Goal: Information Seeking & Learning: Compare options

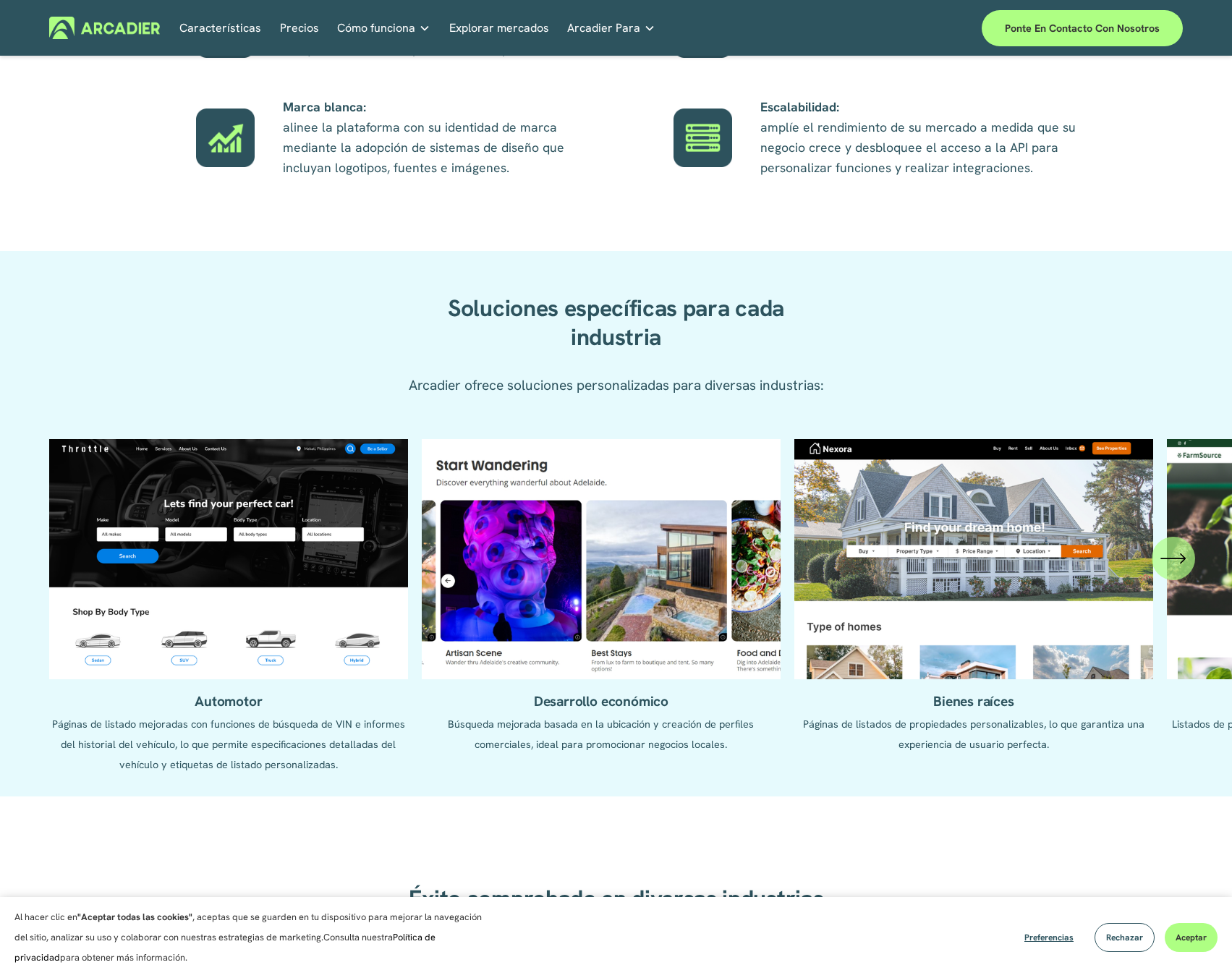
scroll to position [1302, 0]
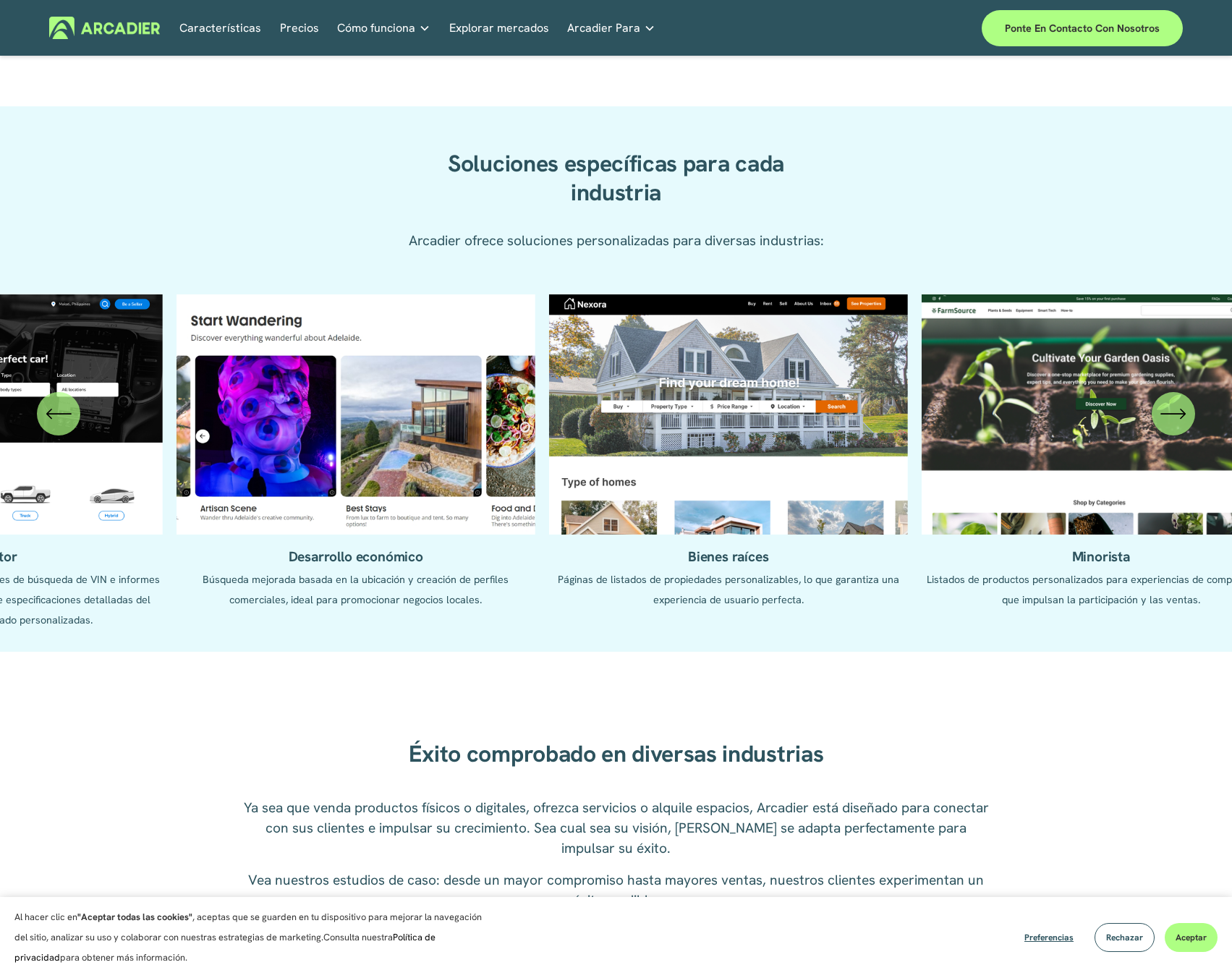
drag, startPoint x: 641, startPoint y: 479, endPoint x: 524, endPoint y: 486, distance: 117.2
click at [524, 486] on ul "Automotor Páginas de listado mejoradas con funciones de búsqueda de VIN e infor…" at bounding box center [616, 462] width 1134 height 336
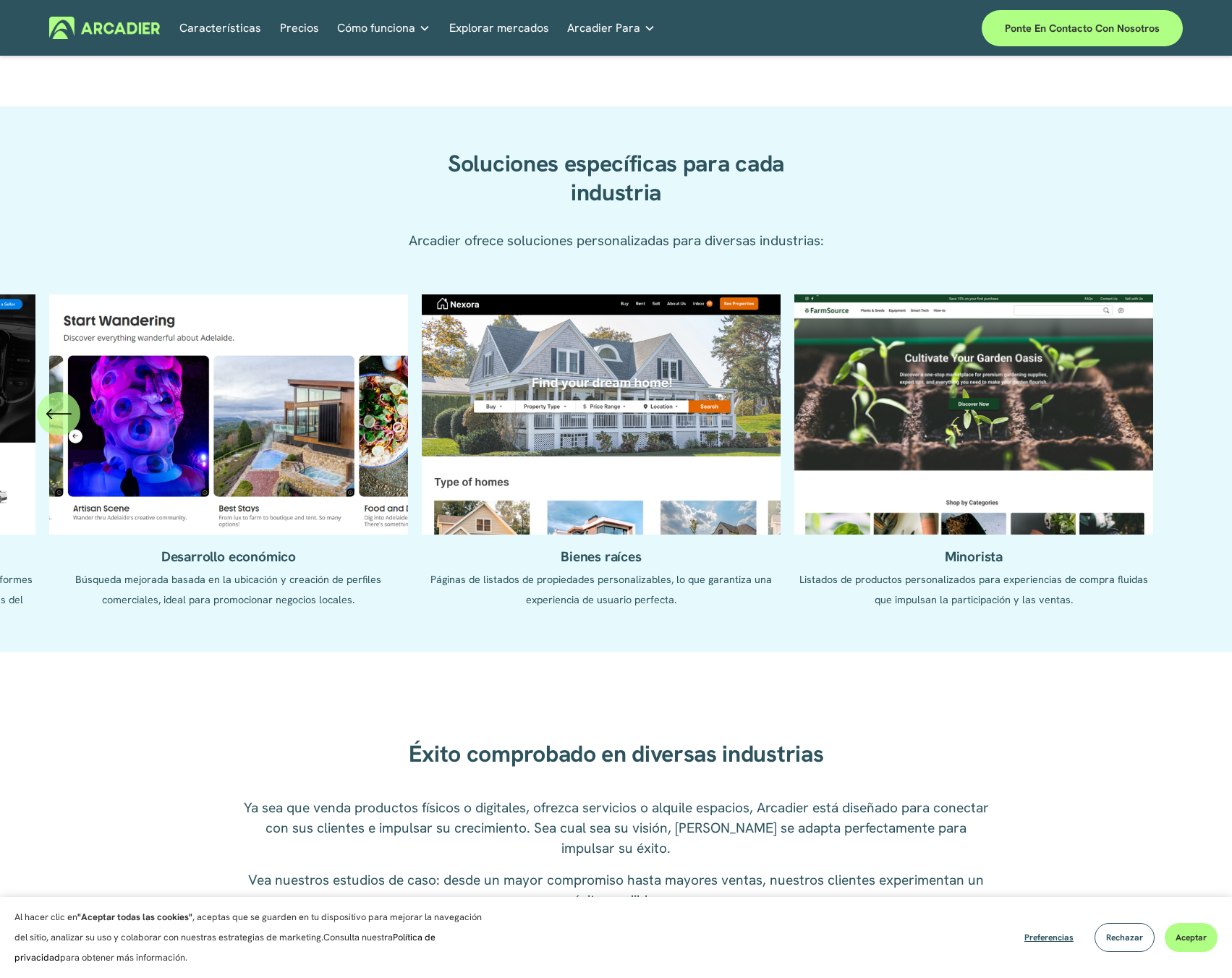
drag, startPoint x: 828, startPoint y: 486, endPoint x: 426, endPoint y: 491, distance: 402.0
click at [426, 491] on ul "Automotor Páginas de listado mejoradas con funciones de búsqueda de VIN e infor…" at bounding box center [616, 462] width 1134 height 336
drag, startPoint x: 534, startPoint y: 489, endPoint x: 447, endPoint y: 491, distance: 87.0
click at [447, 491] on ul "Automotor Páginas de listado mejoradas con funciones de búsqueda de VIN e infor…" at bounding box center [616, 462] width 1134 height 336
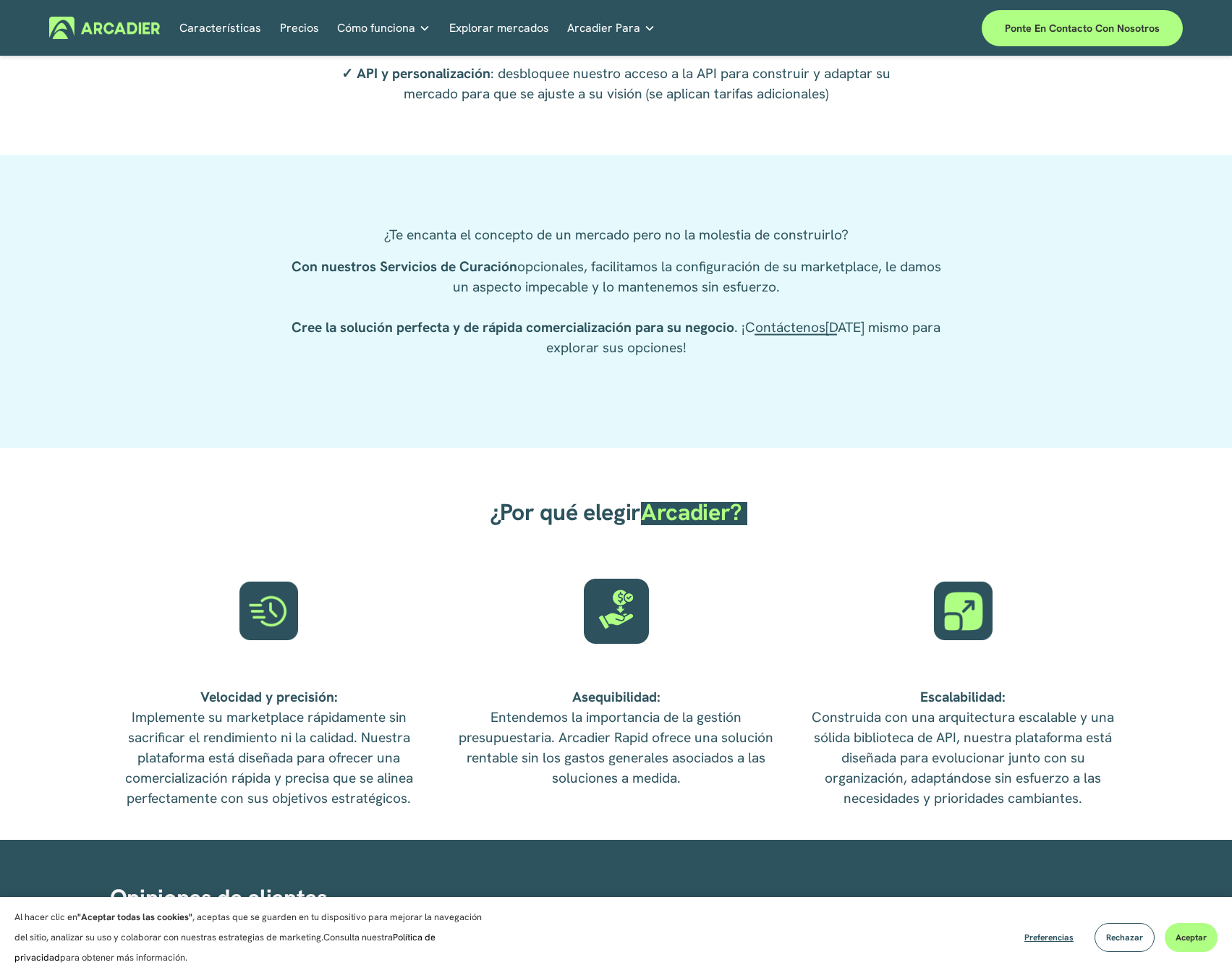
scroll to position [2322, 0]
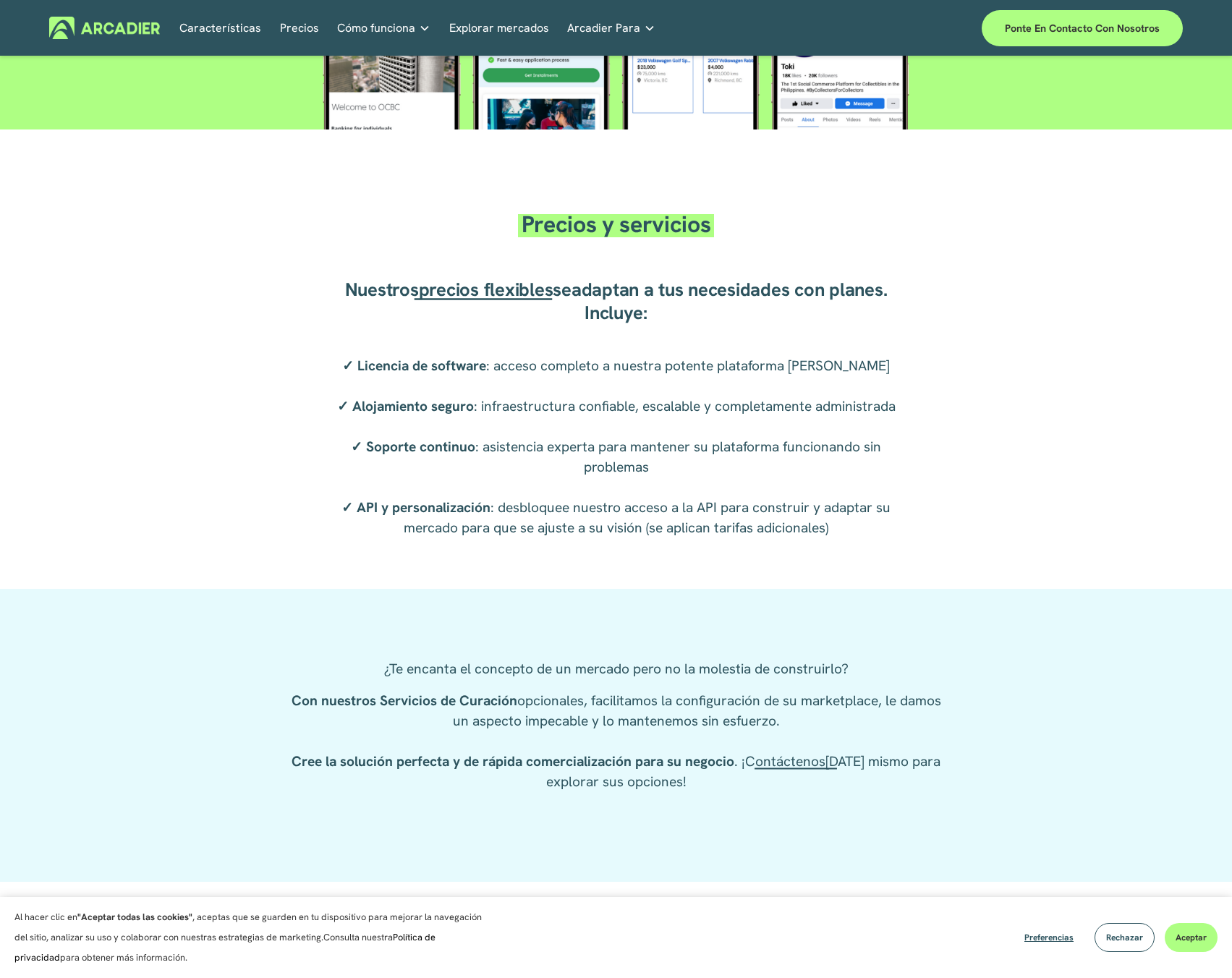
click at [293, 28] on font "Precios" at bounding box center [299, 28] width 39 height 15
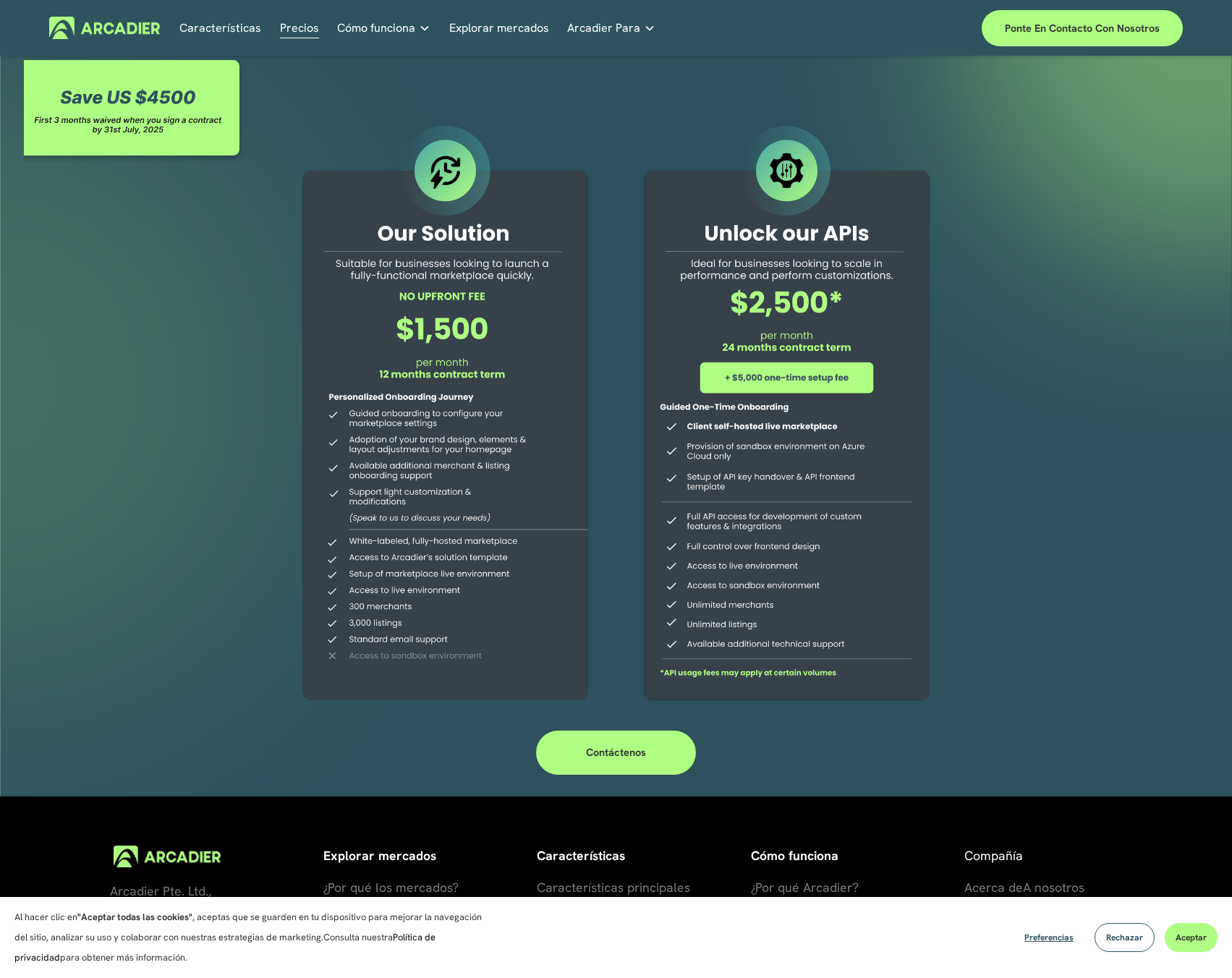
scroll to position [130, 0]
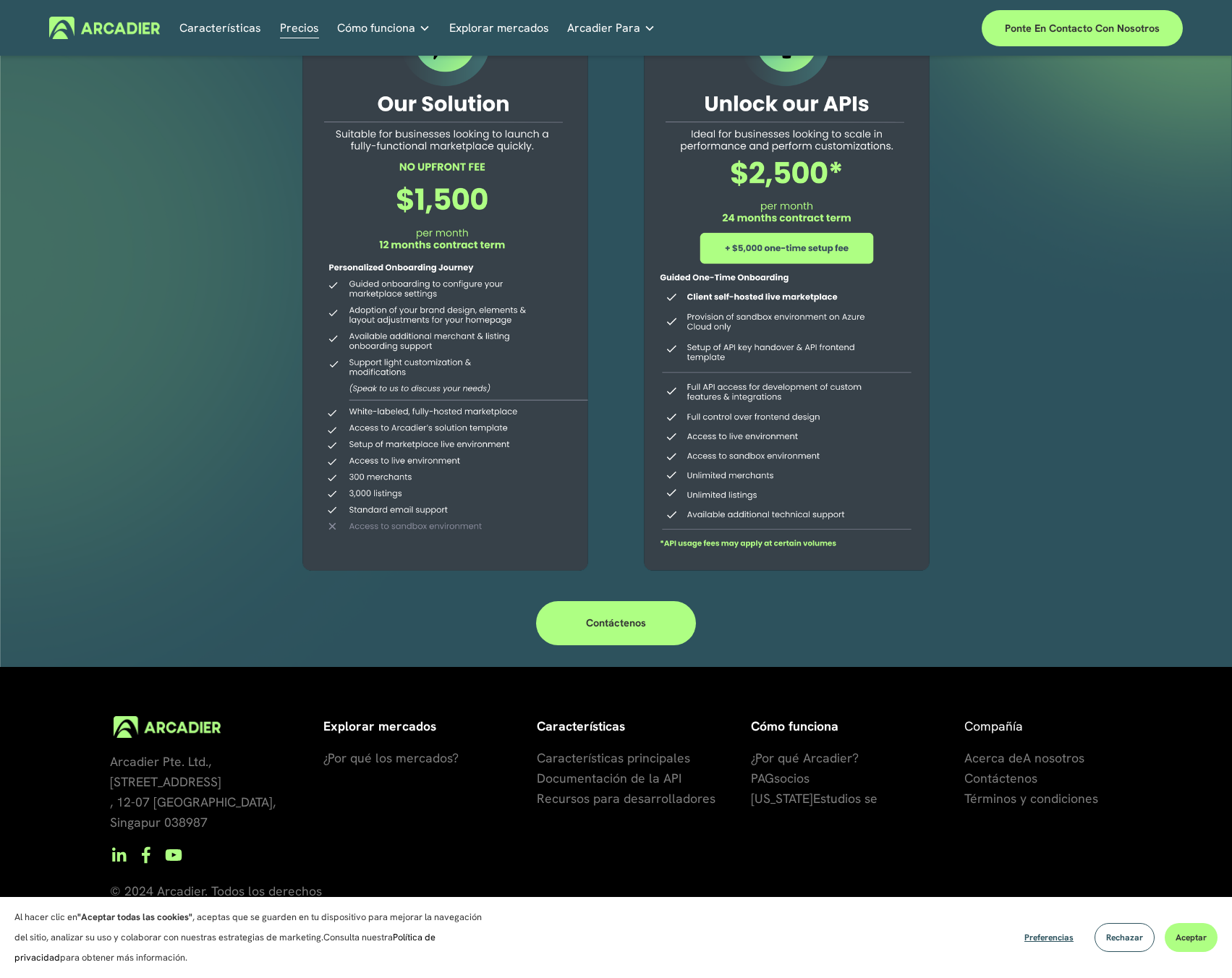
click at [444, 296] on div at bounding box center [445, 286] width 331 height 588
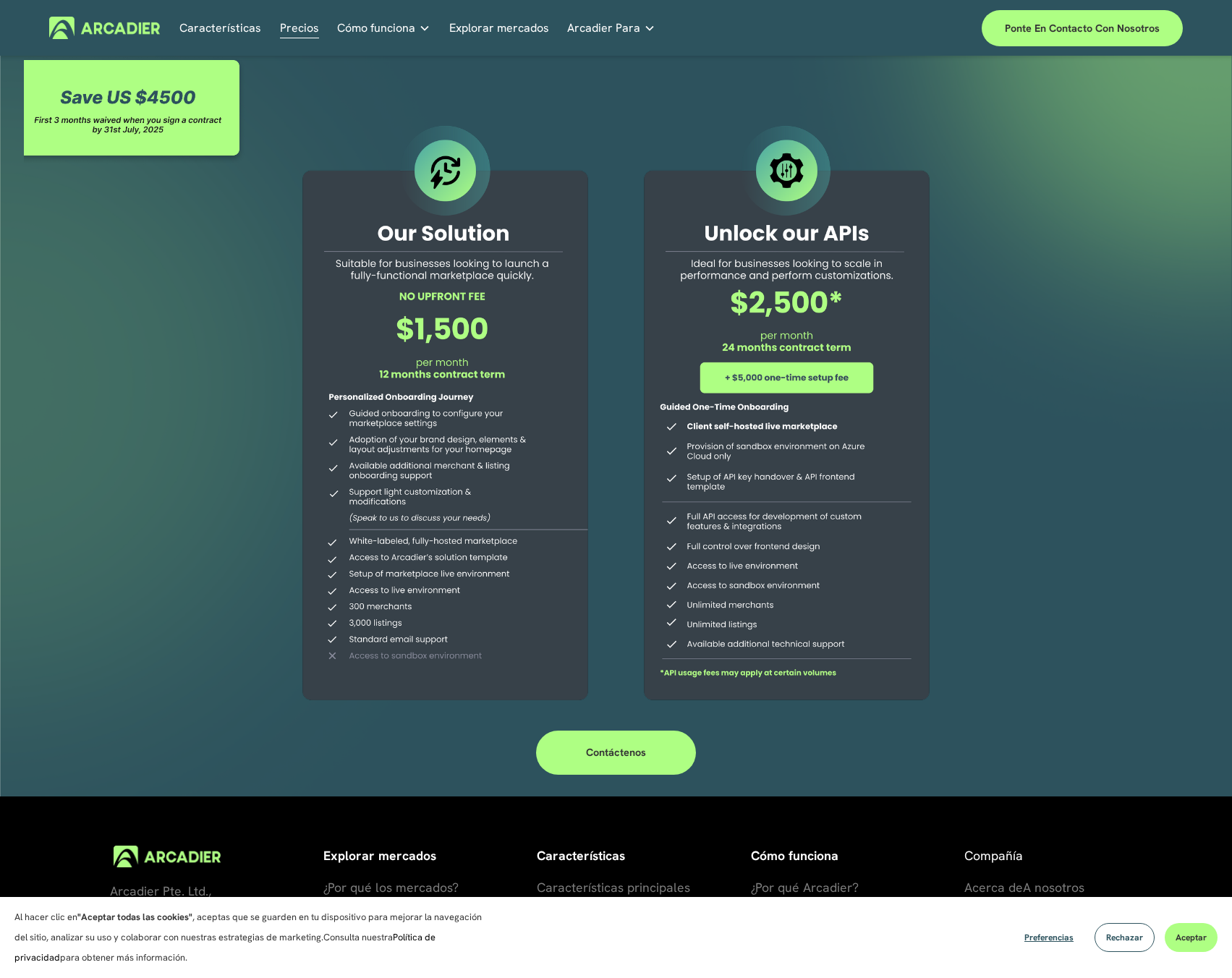
click at [102, 17] on img at bounding box center [104, 27] width 111 height 22
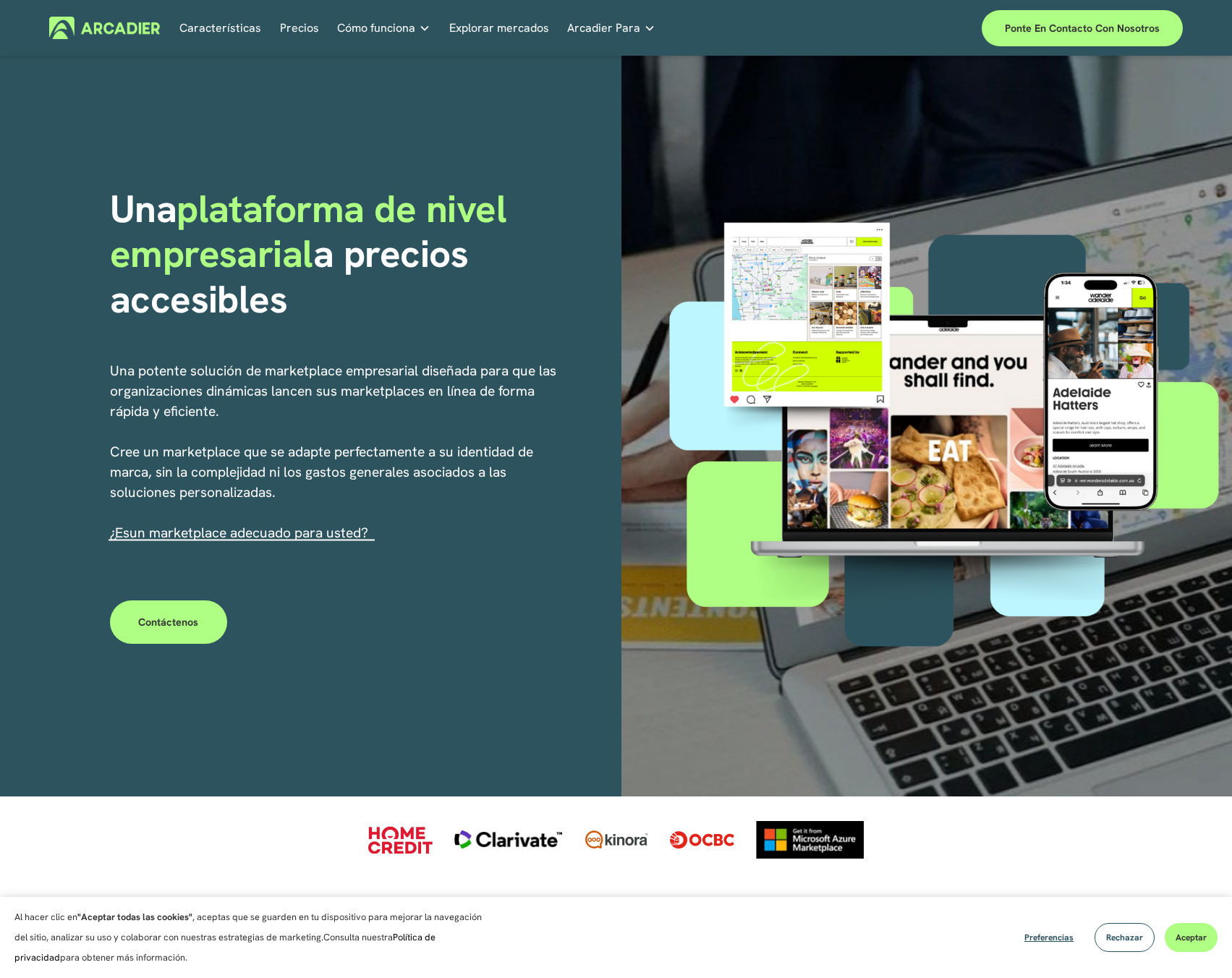
click at [827, 290] on div at bounding box center [947, 425] width 568 height 474
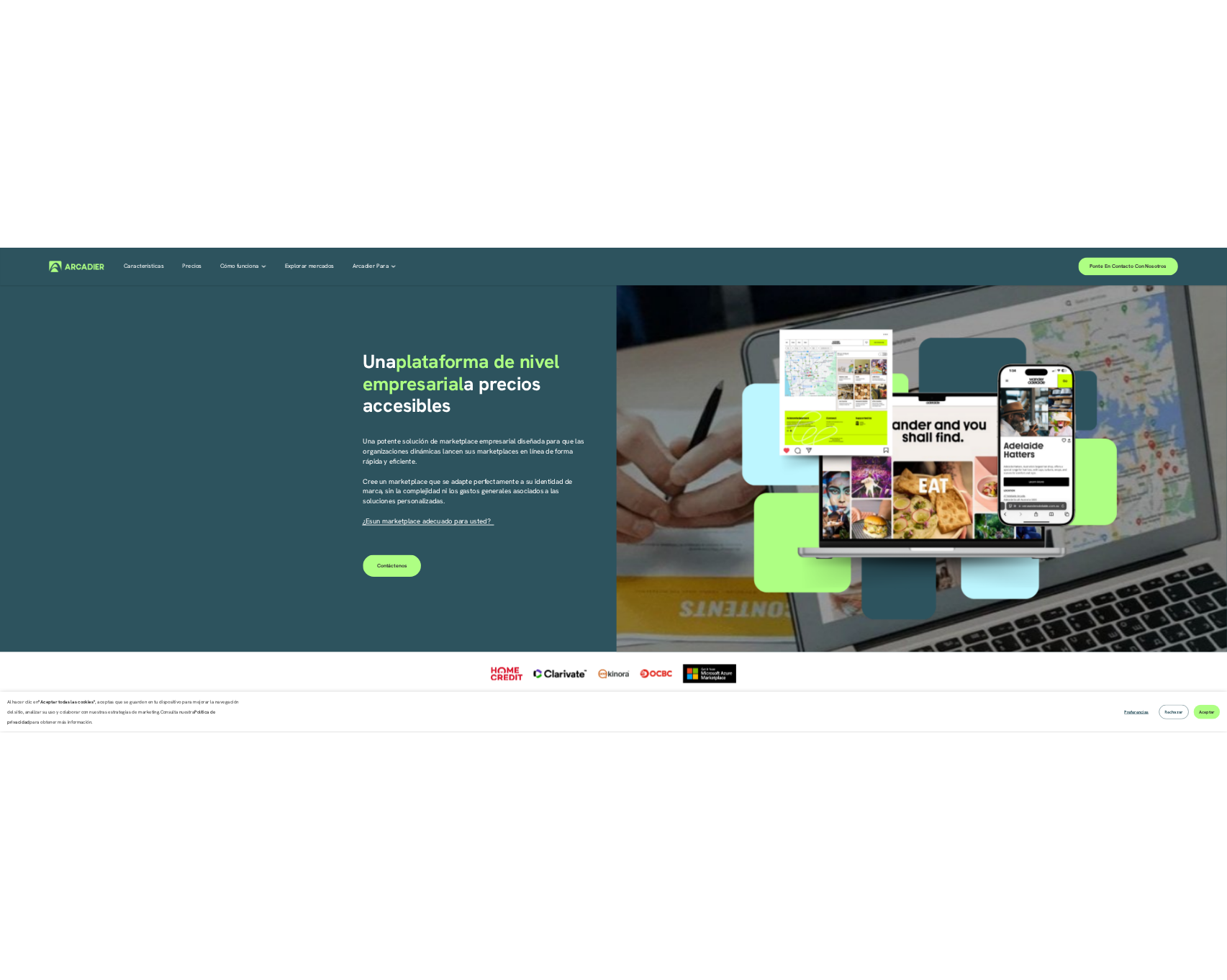
scroll to position [360, 0]
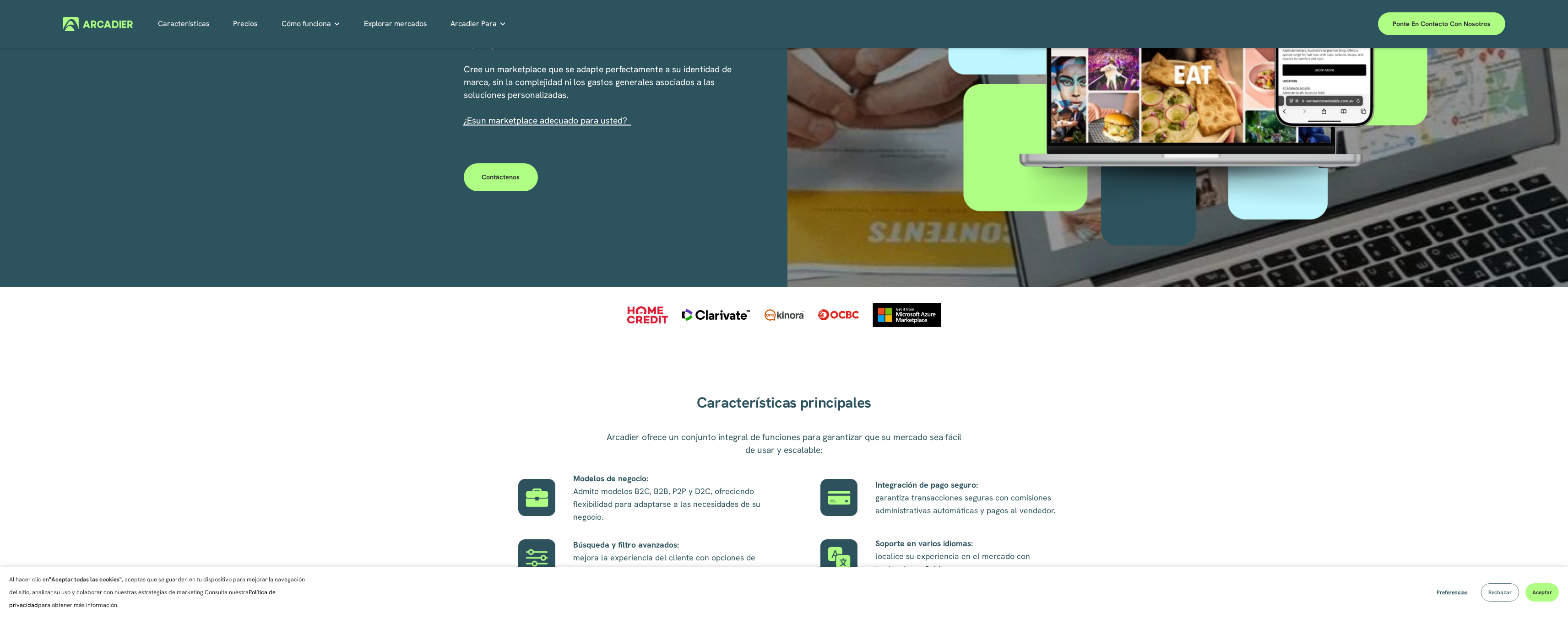
click at [779, 599] on button "Rechazar" at bounding box center [1500, 592] width 38 height 18
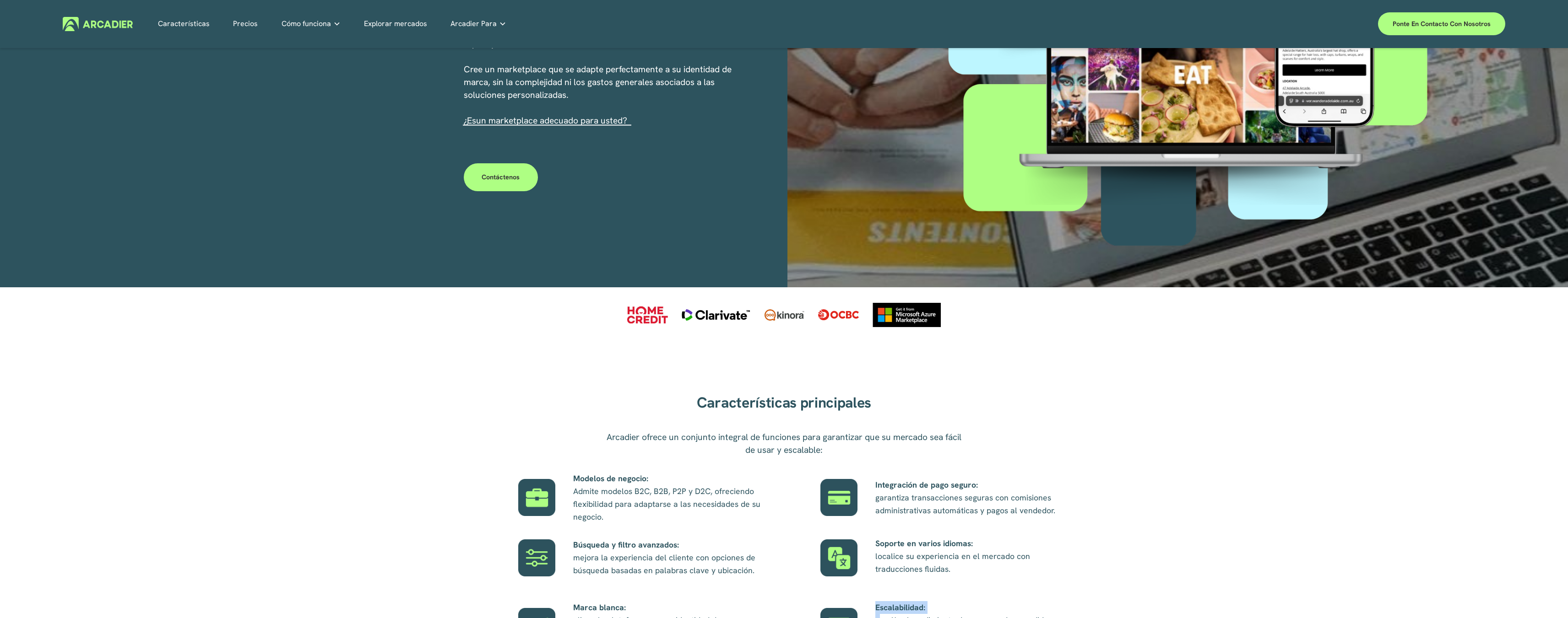
click at [779, 599] on div "Características principales Arcadier ofrece un conjunto integral de funciones p…" at bounding box center [784, 532] width 1568 height 285
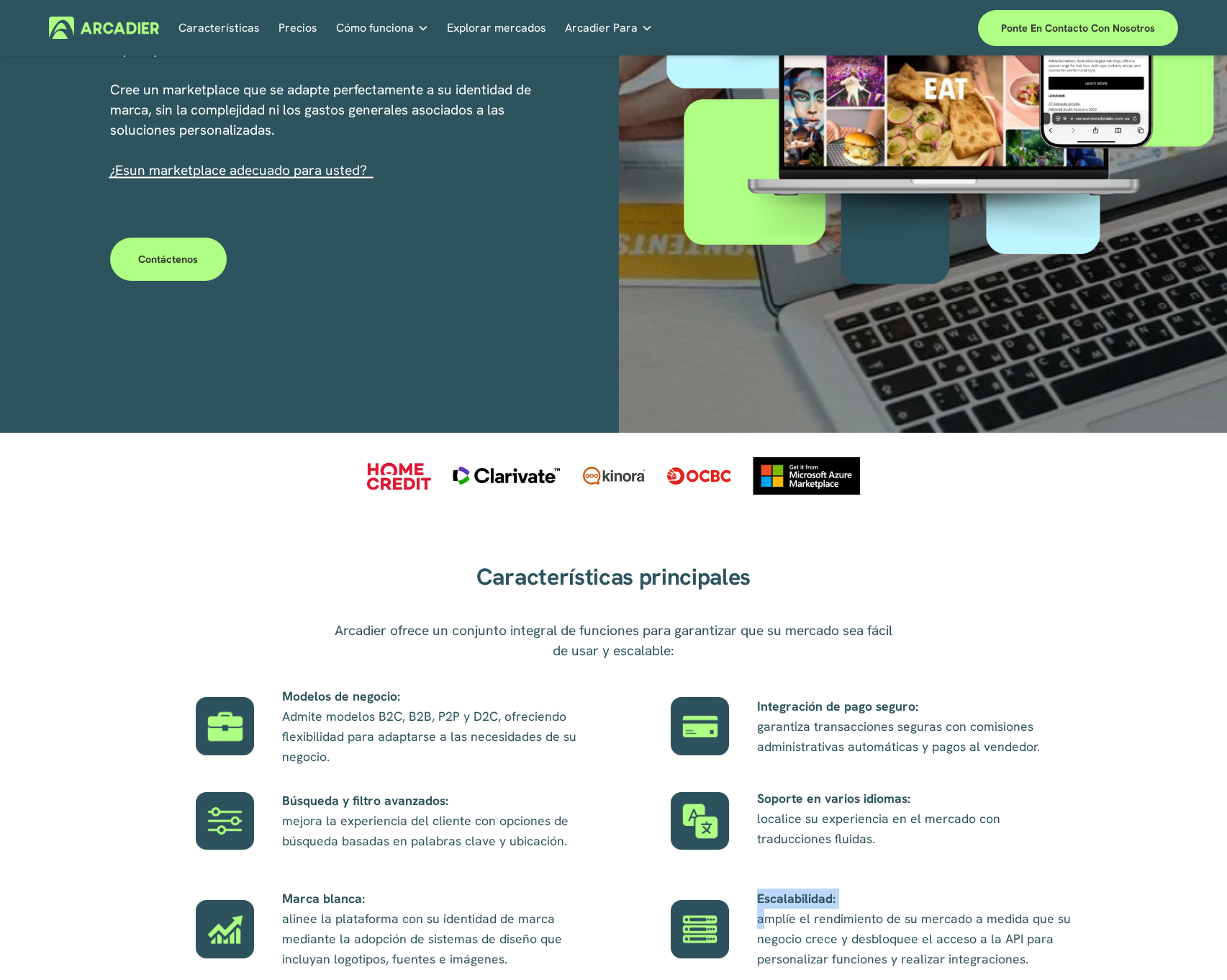
click at [632, 25] on font "Arcadier Para" at bounding box center [601, 28] width 73 height 15
click at [112, 28] on img at bounding box center [103, 27] width 110 height 22
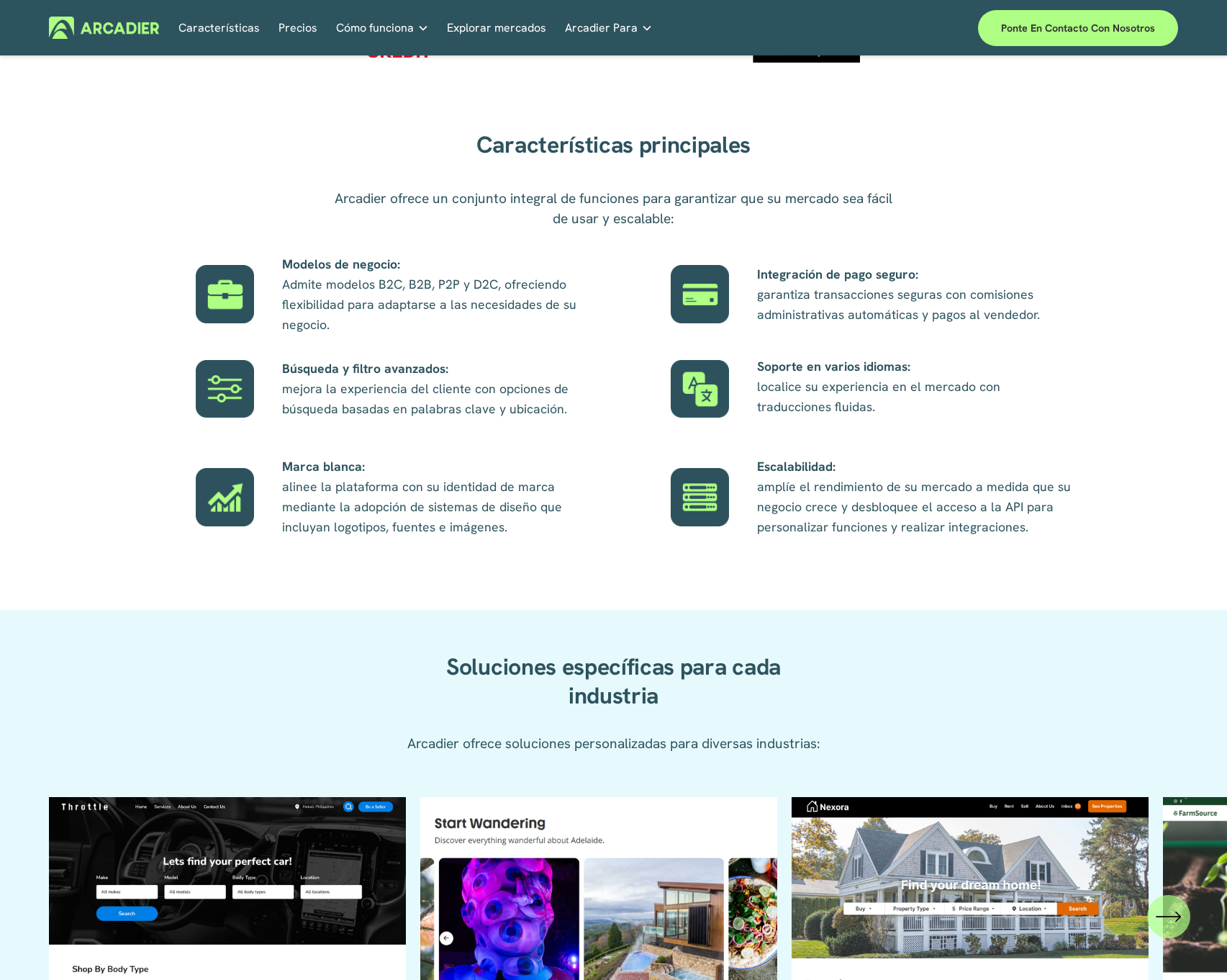
scroll to position [936, 0]
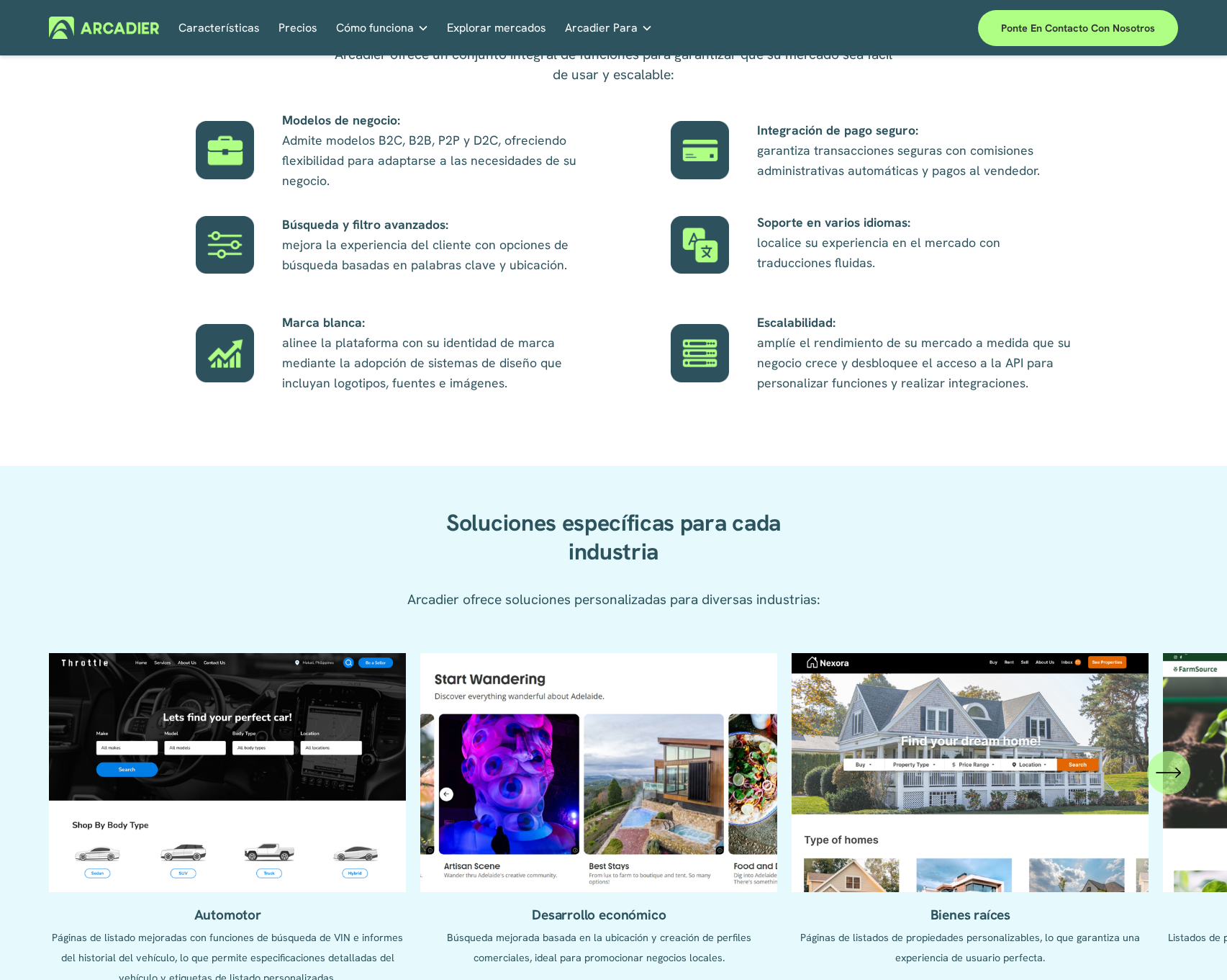
click at [284, 29] on font "Precios" at bounding box center [298, 28] width 39 height 15
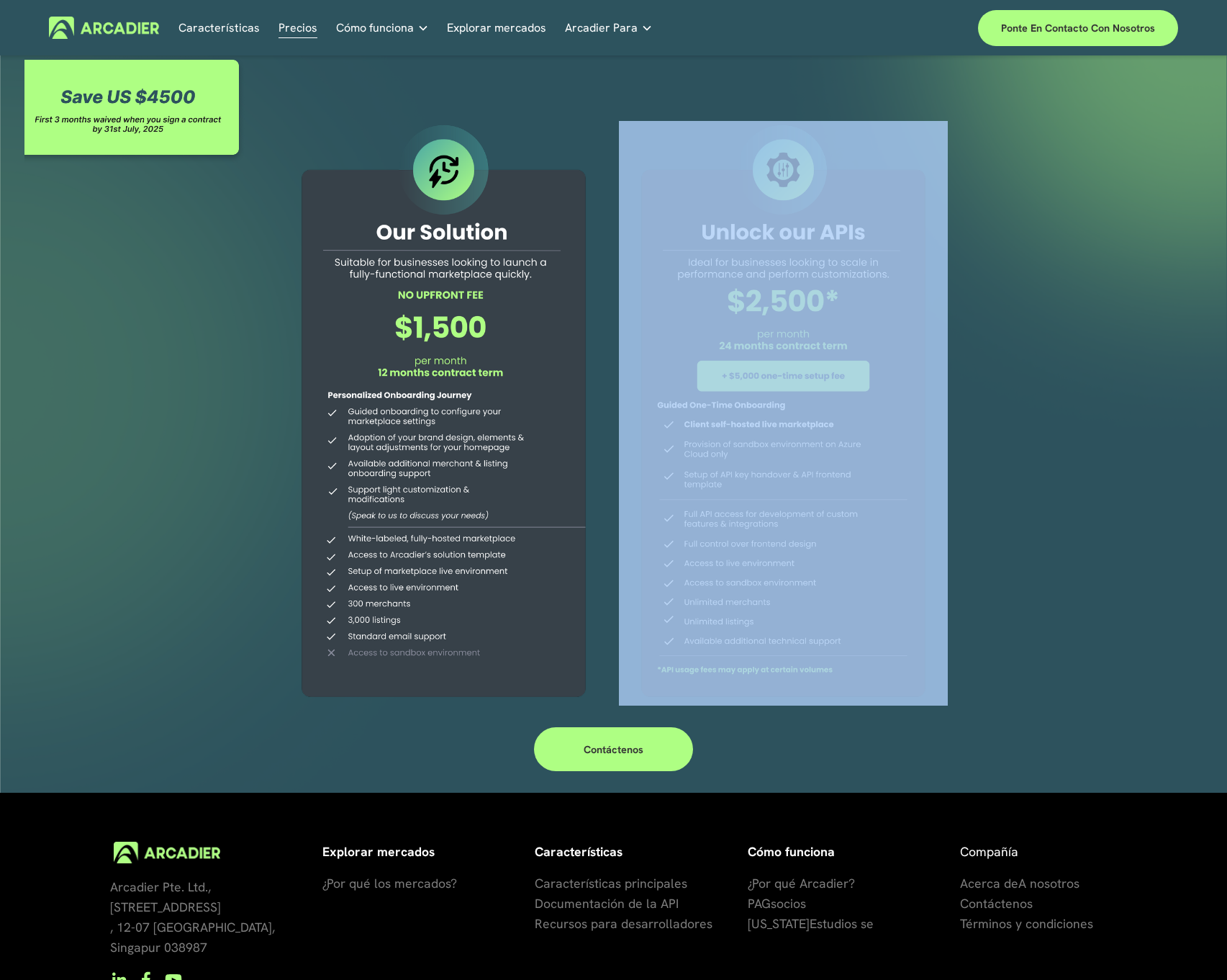
drag, startPoint x: 632, startPoint y: 372, endPoint x: 695, endPoint y: 492, distance: 135.5
click at [695, 492] on div at bounding box center [614, 424] width 1227 height 736
click at [714, 441] on div at bounding box center [784, 412] width 329 height 585
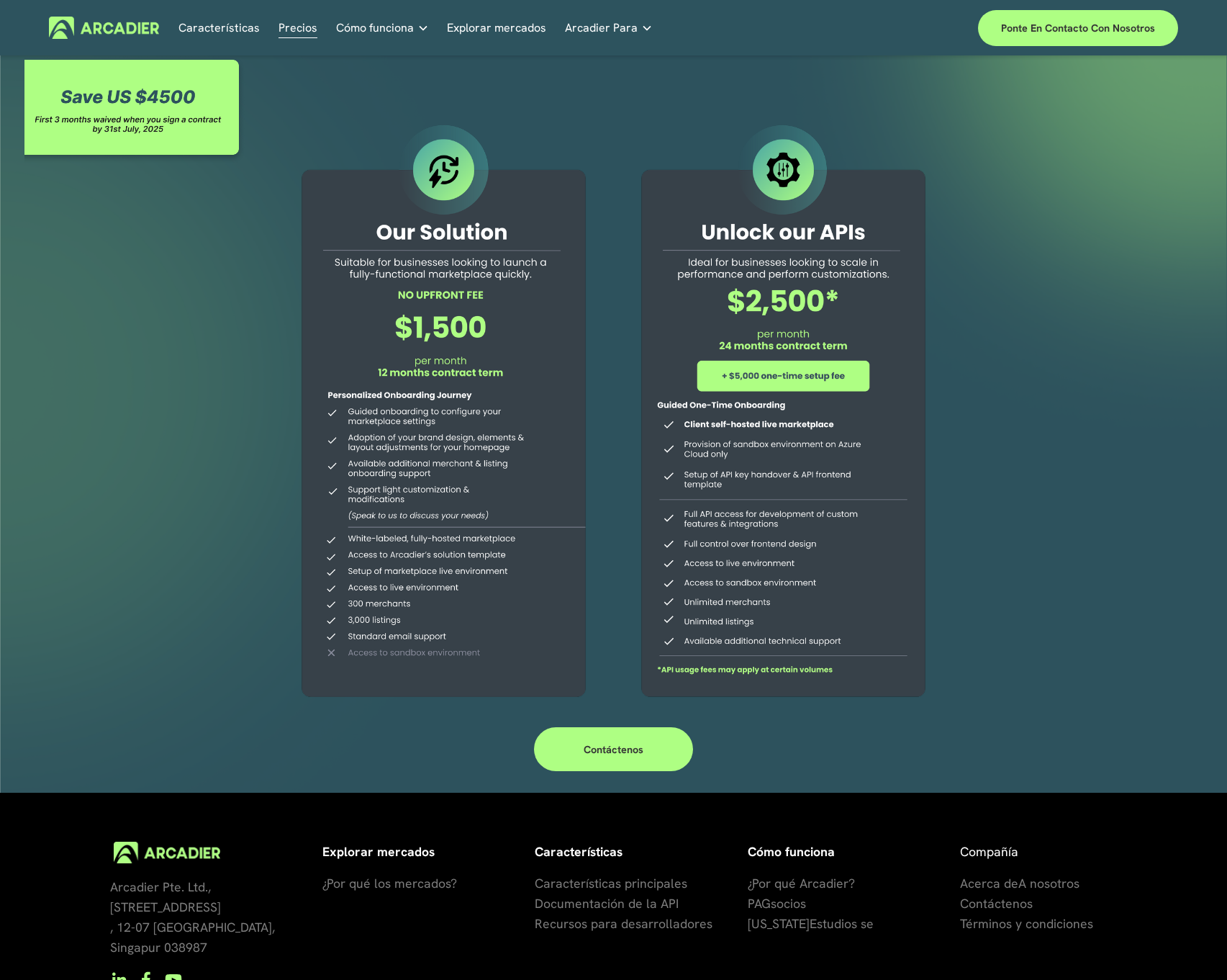
click at [436, 405] on div at bounding box center [444, 412] width 329 height 585
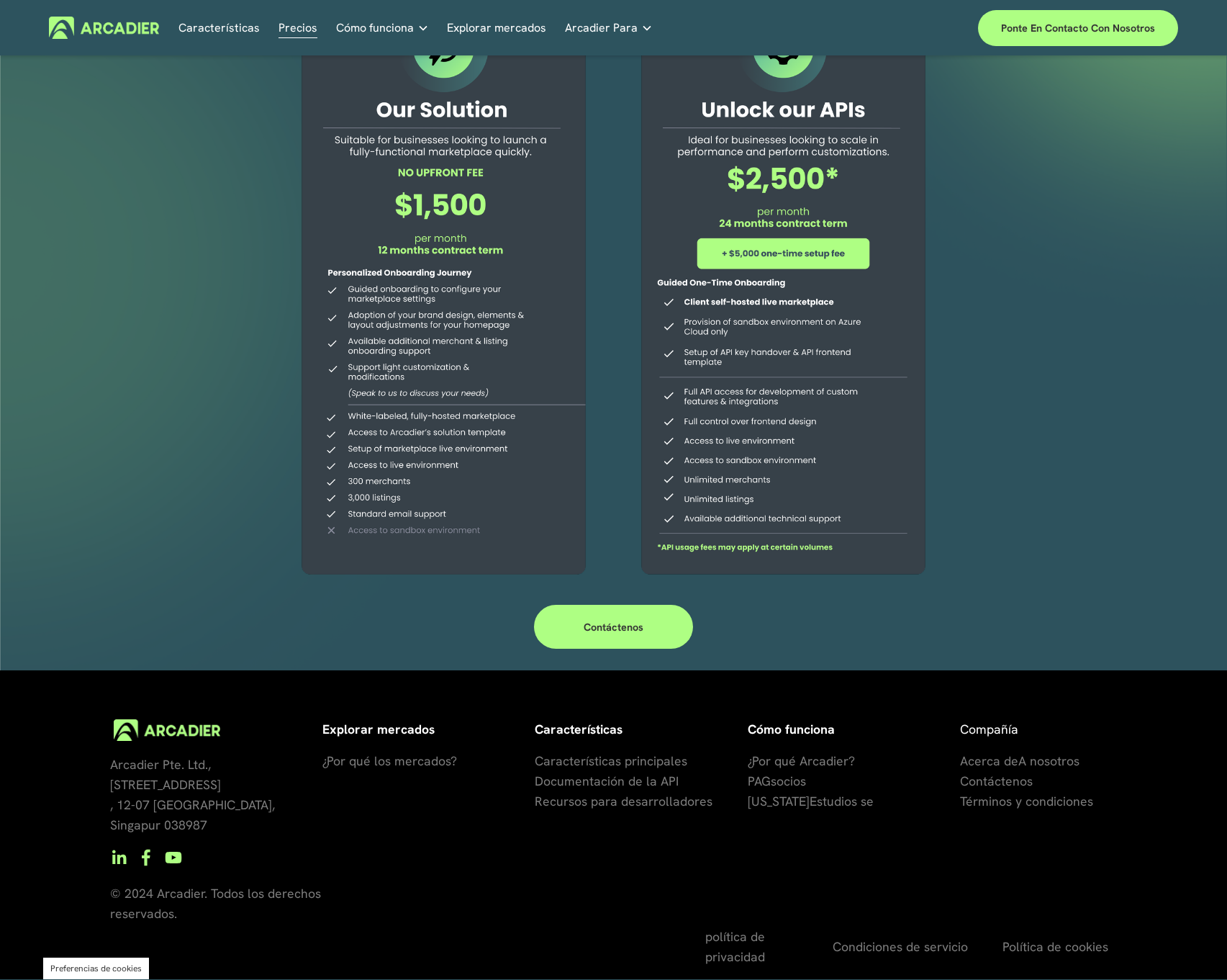
click at [786, 807] on font "[US_STATE]" at bounding box center [778, 800] width 62 height 16
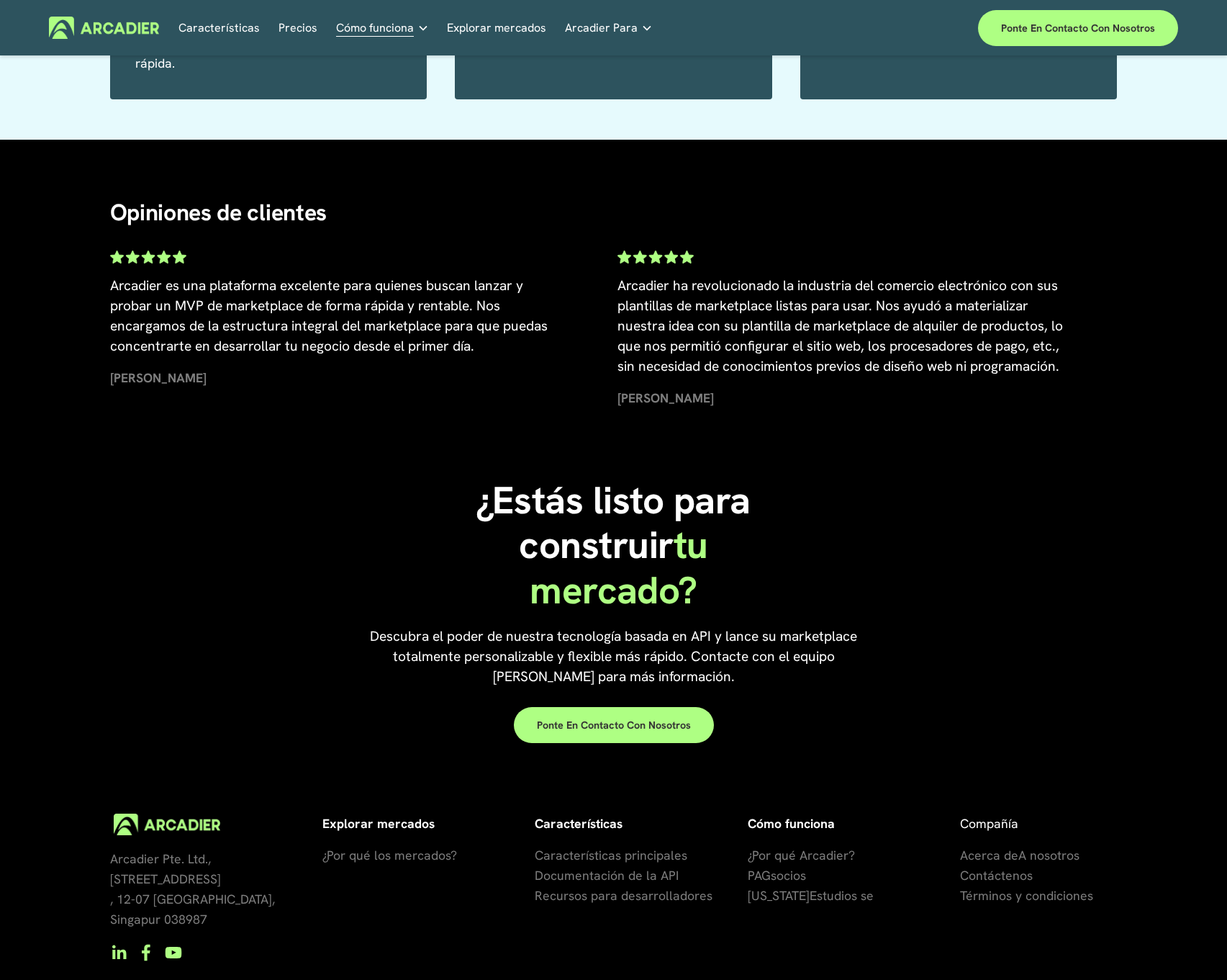
scroll to position [1305, 0]
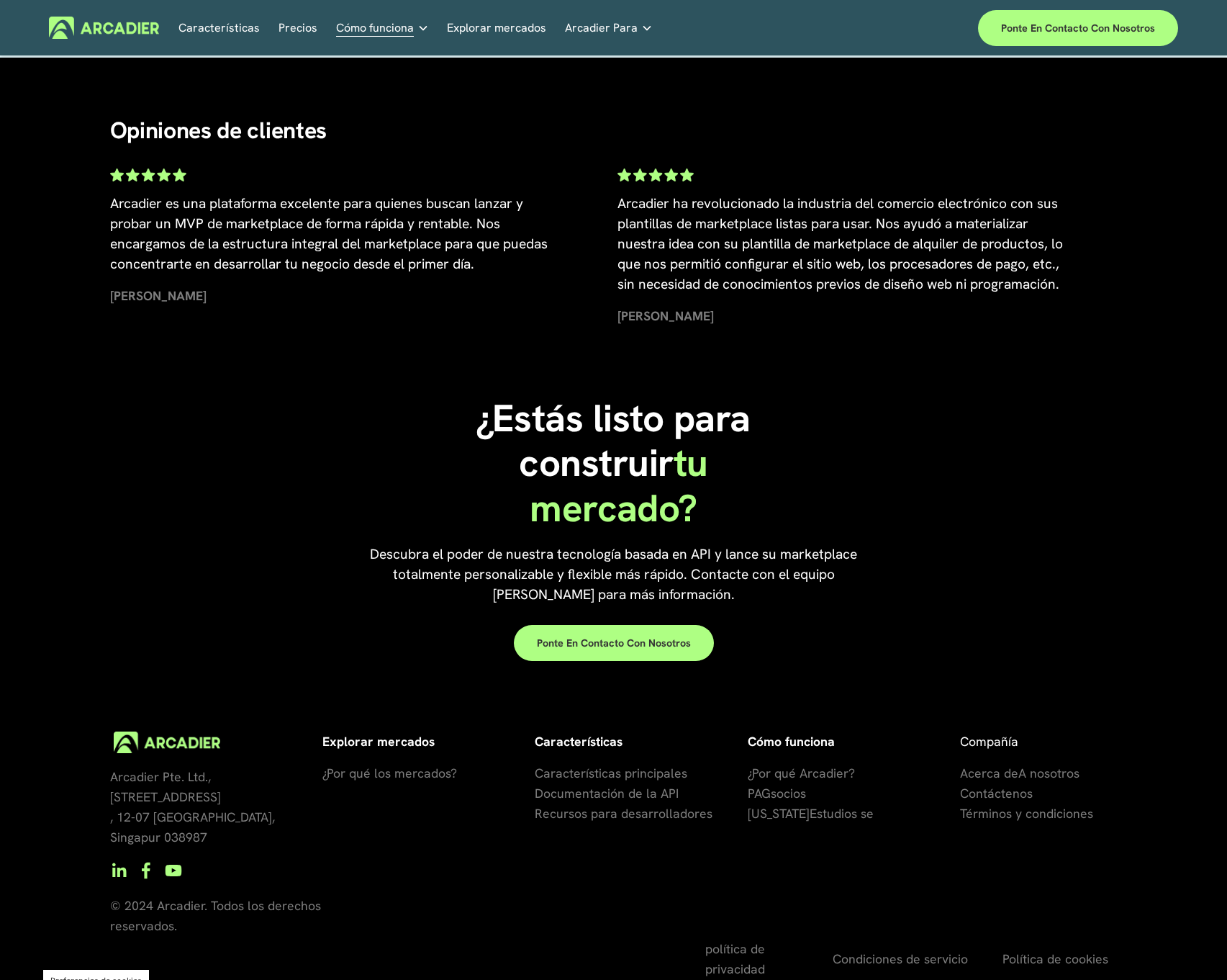
click at [617, 765] on font "Características principales" at bounding box center [611, 772] width 152 height 16
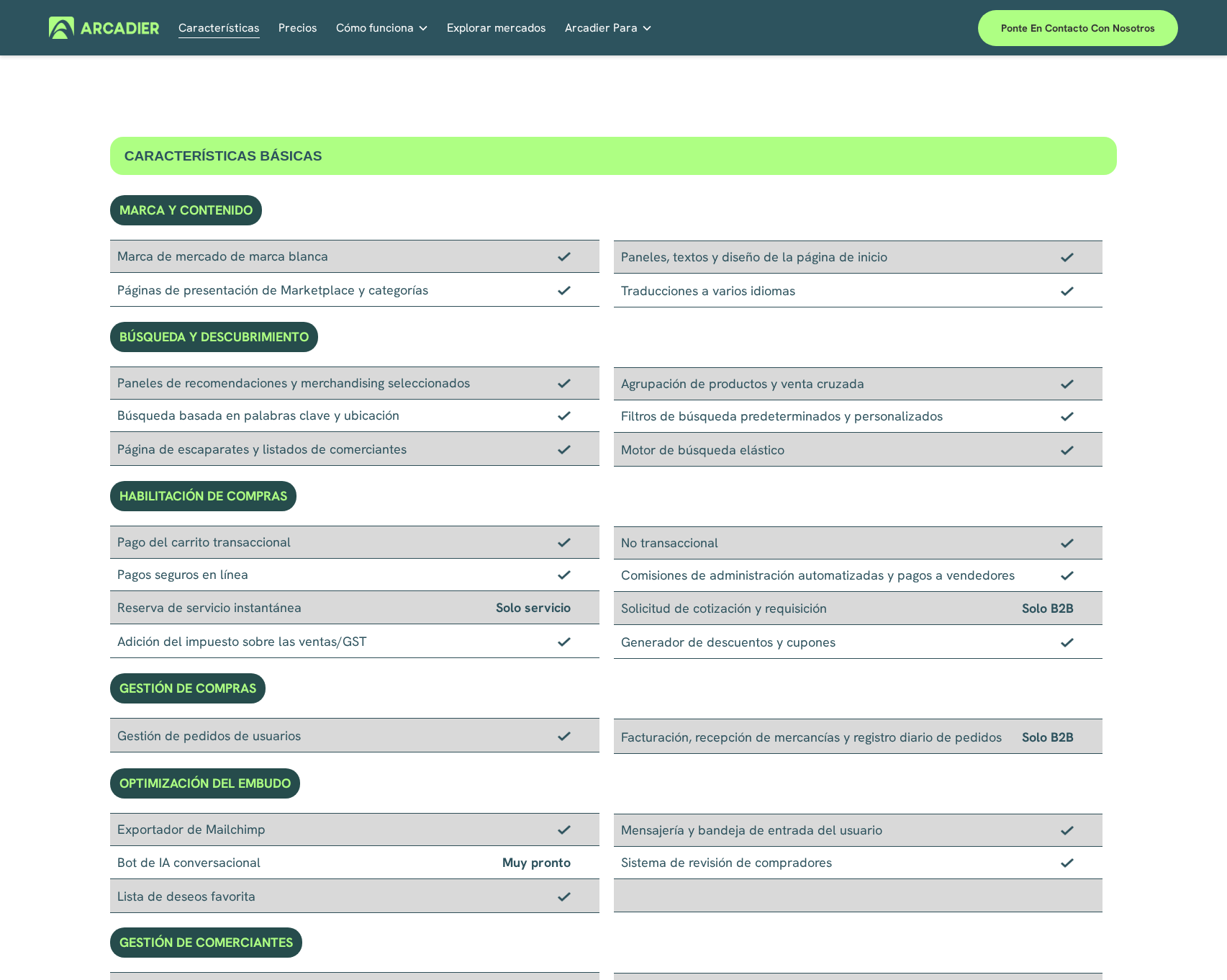
click at [366, 25] on font "Cómo funciona" at bounding box center [374, 28] width 78 height 15
click at [0, 0] on div "Recursos Estudios de caso Infórmese sobre soluciones de mercado que cambiarán e…" at bounding box center [0, 0] width 0 height 0
click at [579, 29] on font "Arcadier Para" at bounding box center [601, 28] width 73 height 15
click at [0, 0] on link "Desarrollo económico Diseñado para respaldar su agenda de economía de visitante…" at bounding box center [0, 0] width 0 height 0
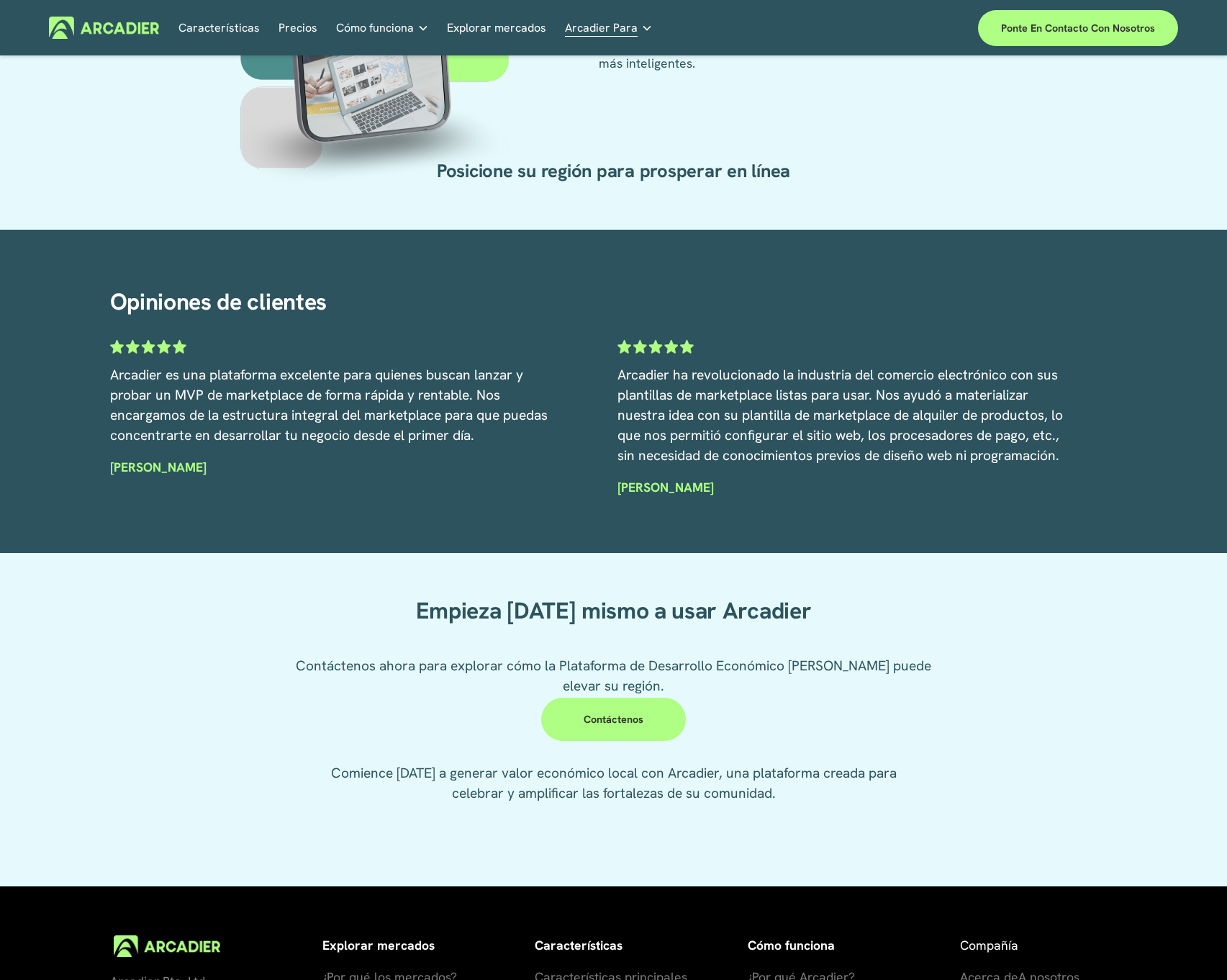
scroll to position [3387, 0]
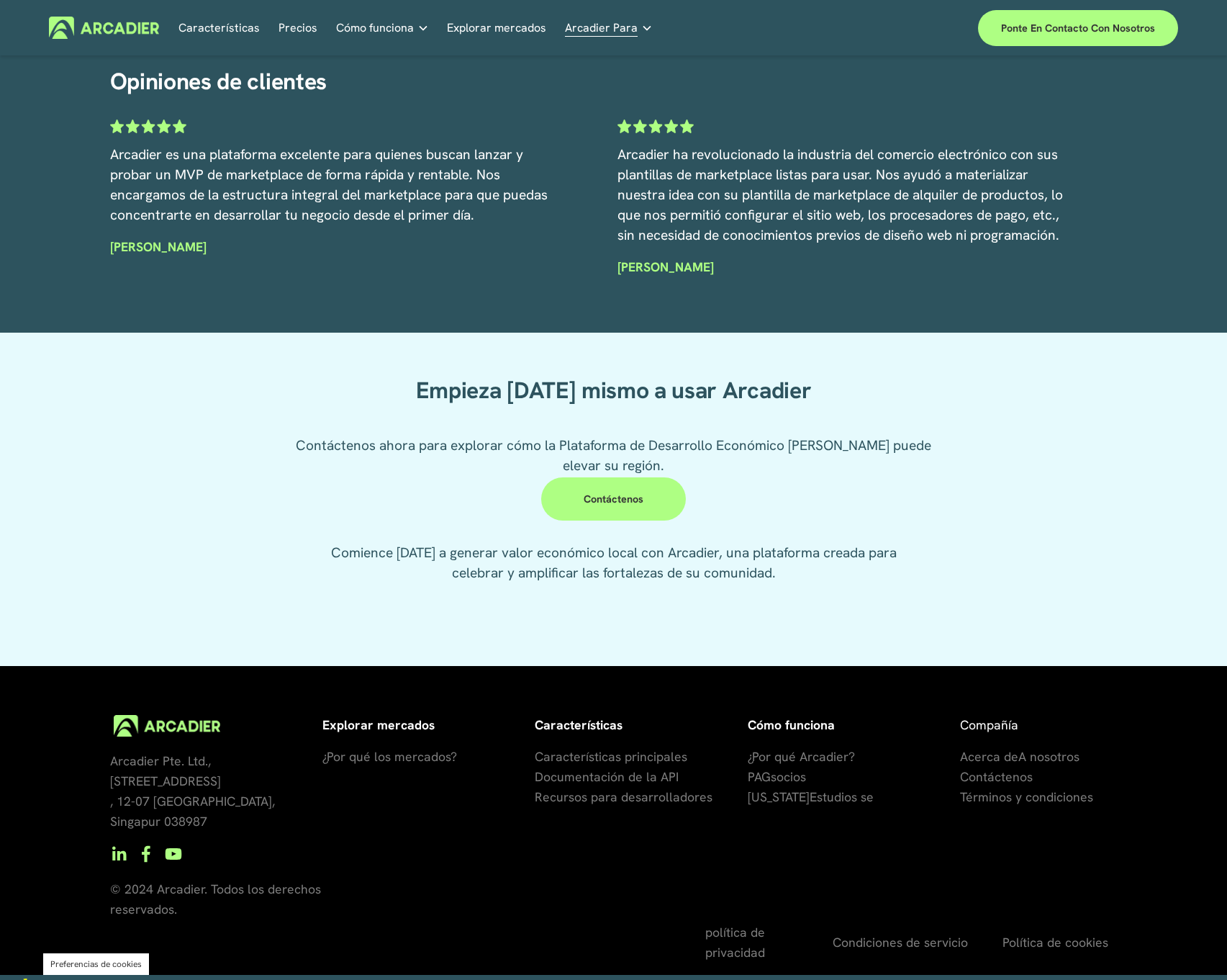
click at [446, 759] on font "¿Por qué los mercados?" at bounding box center [390, 755] width 135 height 16
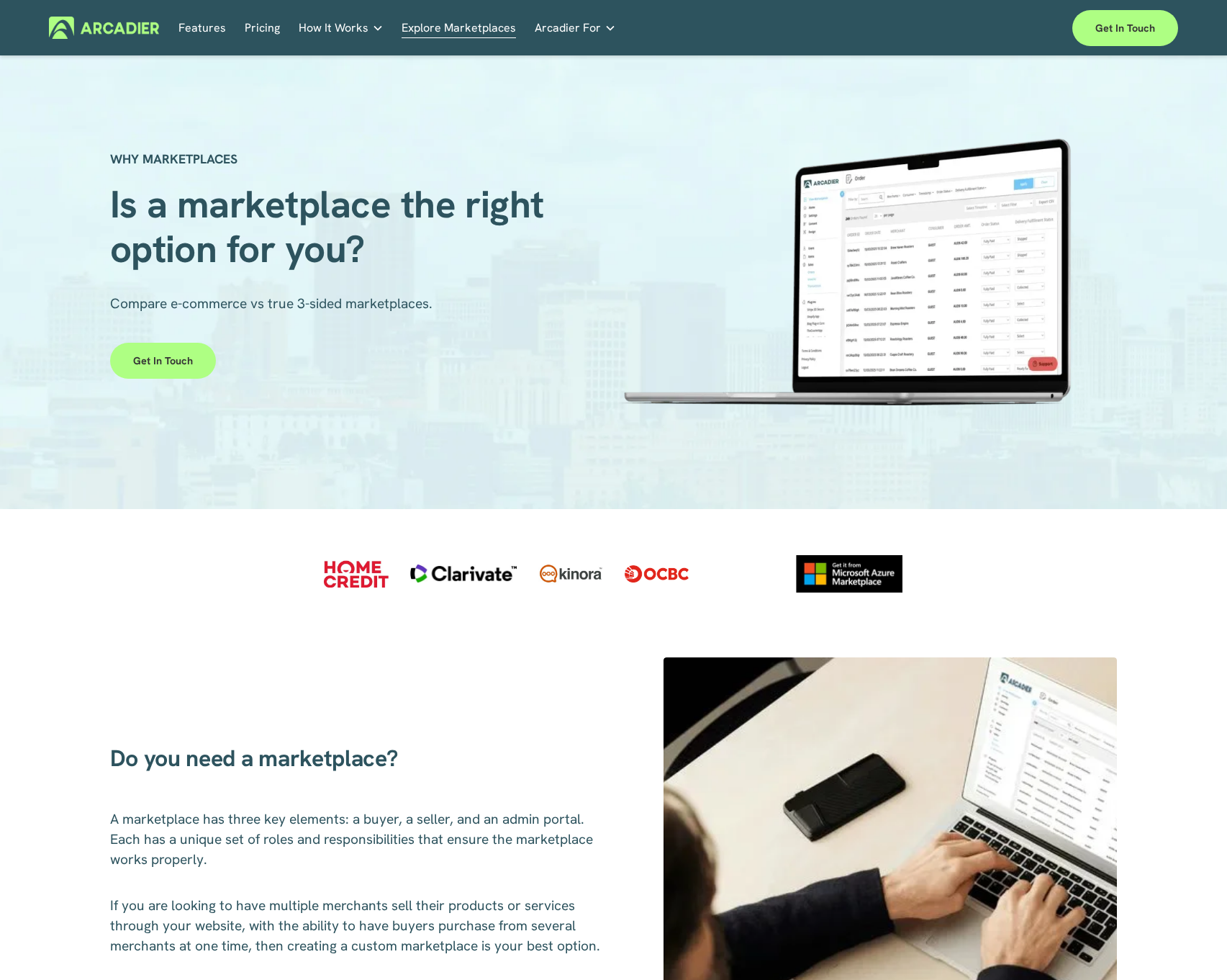
click at [129, 28] on img at bounding box center [103, 27] width 110 height 22
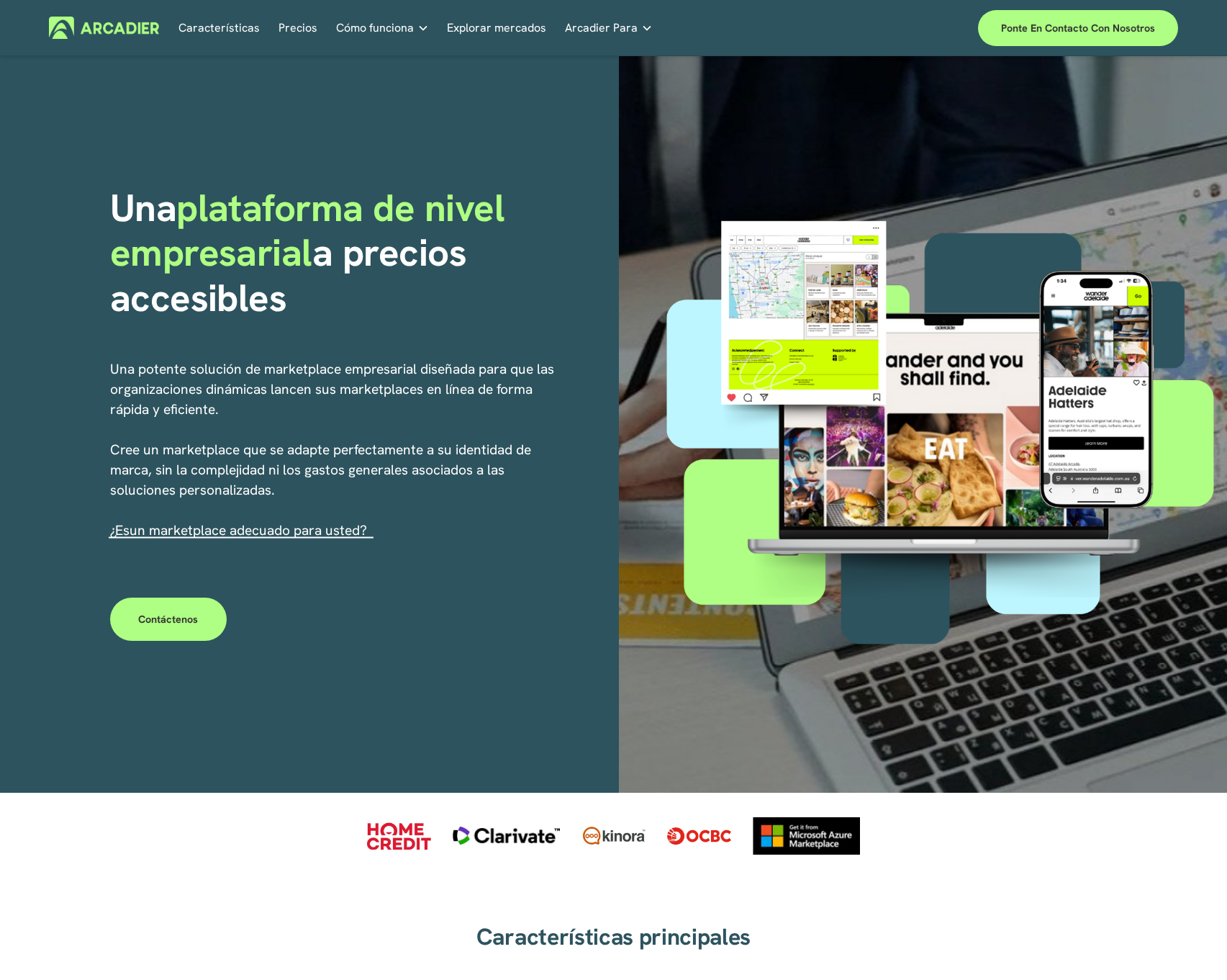
click at [298, 23] on font "Precios" at bounding box center [298, 28] width 39 height 15
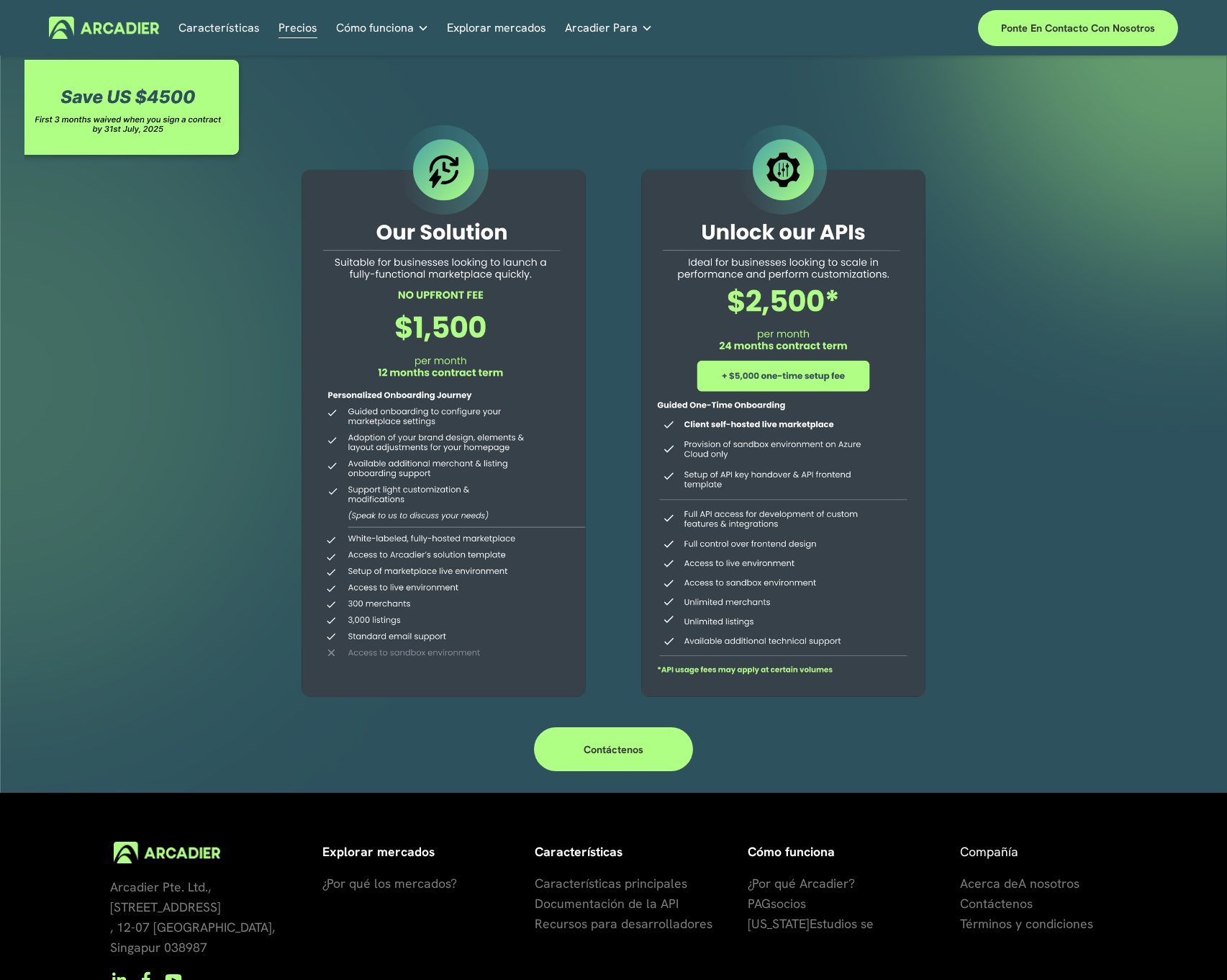
click at [164, 104] on div at bounding box center [135, 110] width 221 height 108
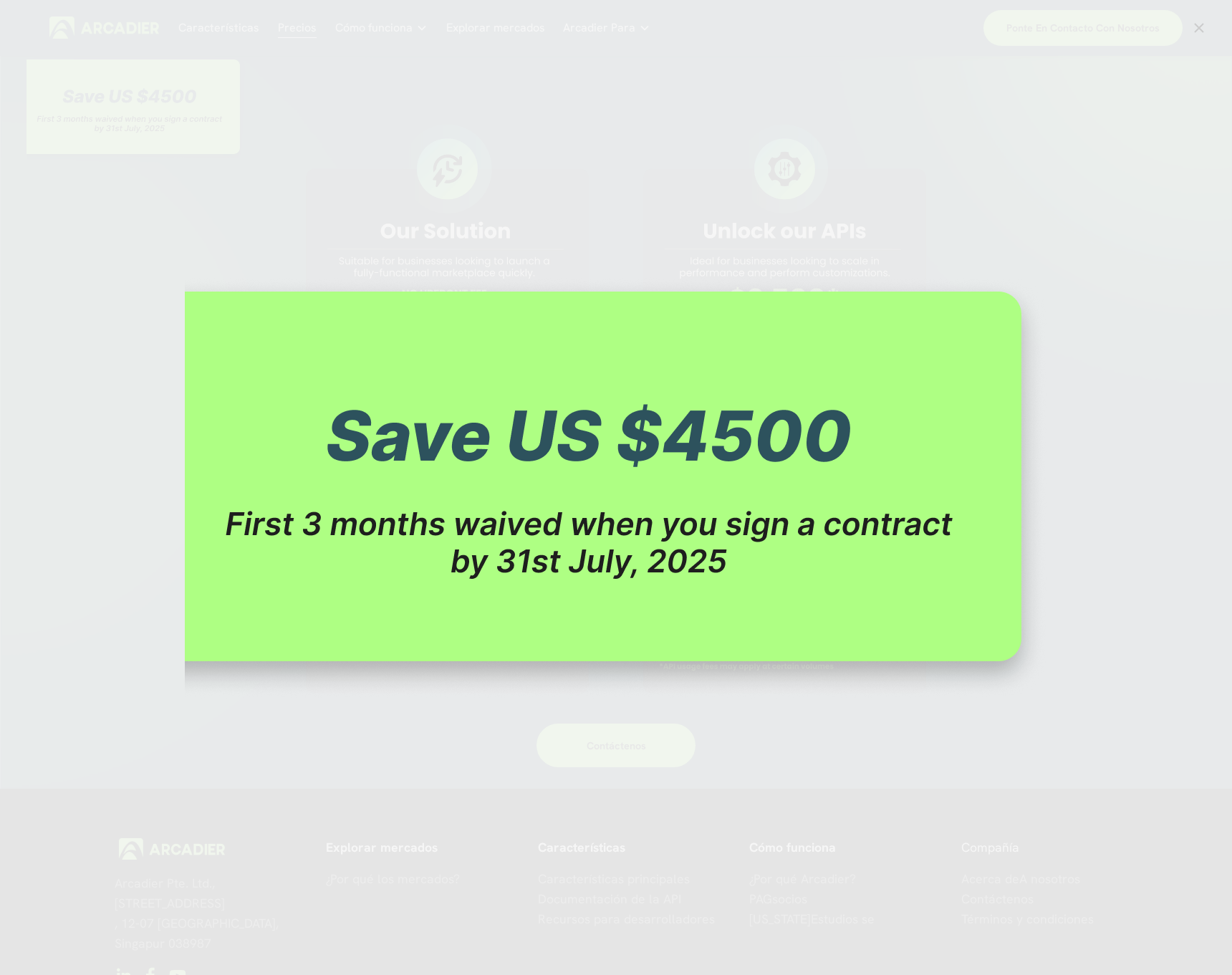
click at [442, 536] on img "Image" at bounding box center [616, 488] width 863 height 421
click at [60, 512] on div "Image" at bounding box center [616, 487] width 1182 height 936
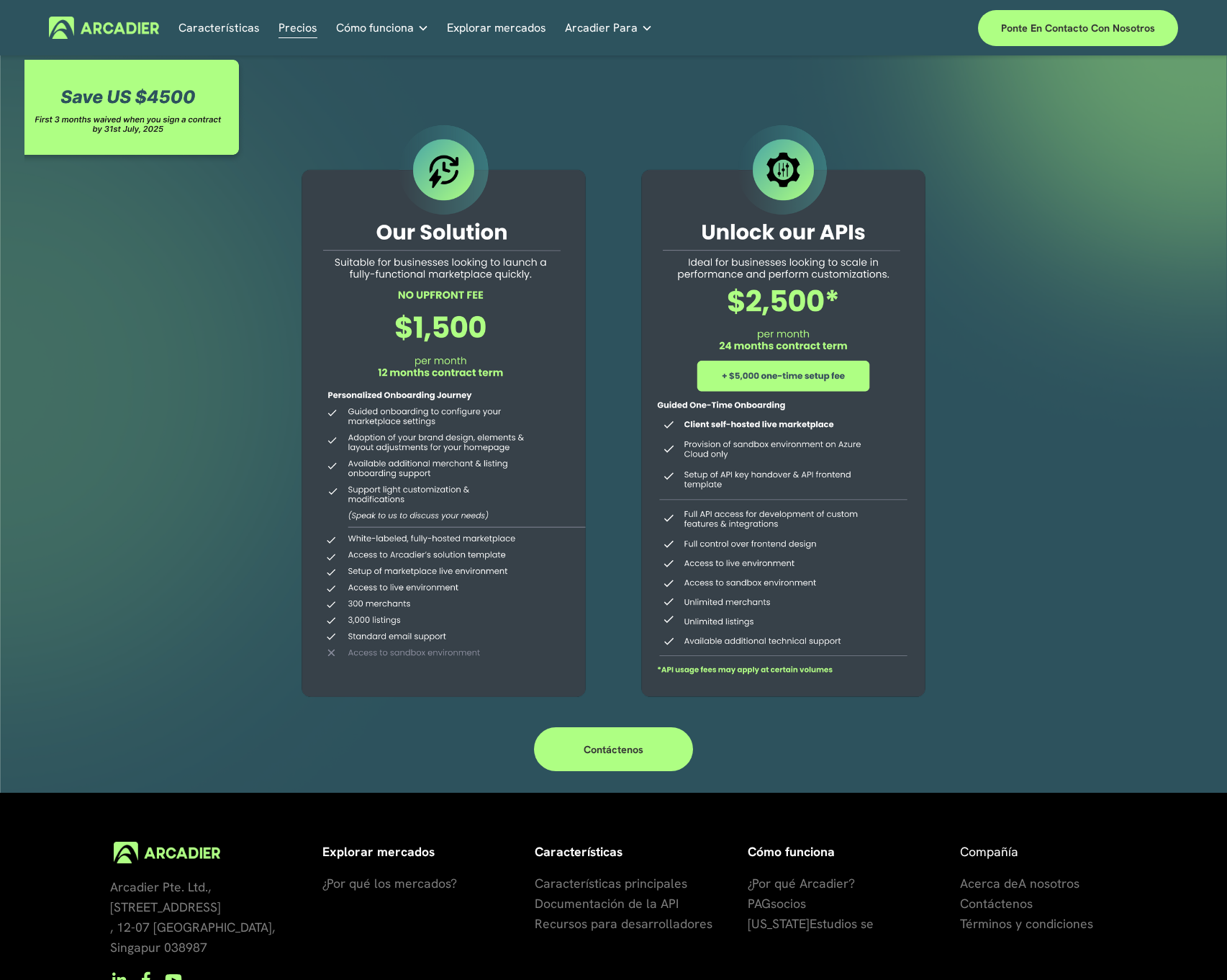
click at [426, 318] on div at bounding box center [444, 412] width 329 height 585
drag, startPoint x: 426, startPoint y: 318, endPoint x: 434, endPoint y: 301, distance: 18.8
click at [426, 317] on div at bounding box center [444, 412] width 329 height 585
click at [435, 299] on div at bounding box center [444, 412] width 329 height 585
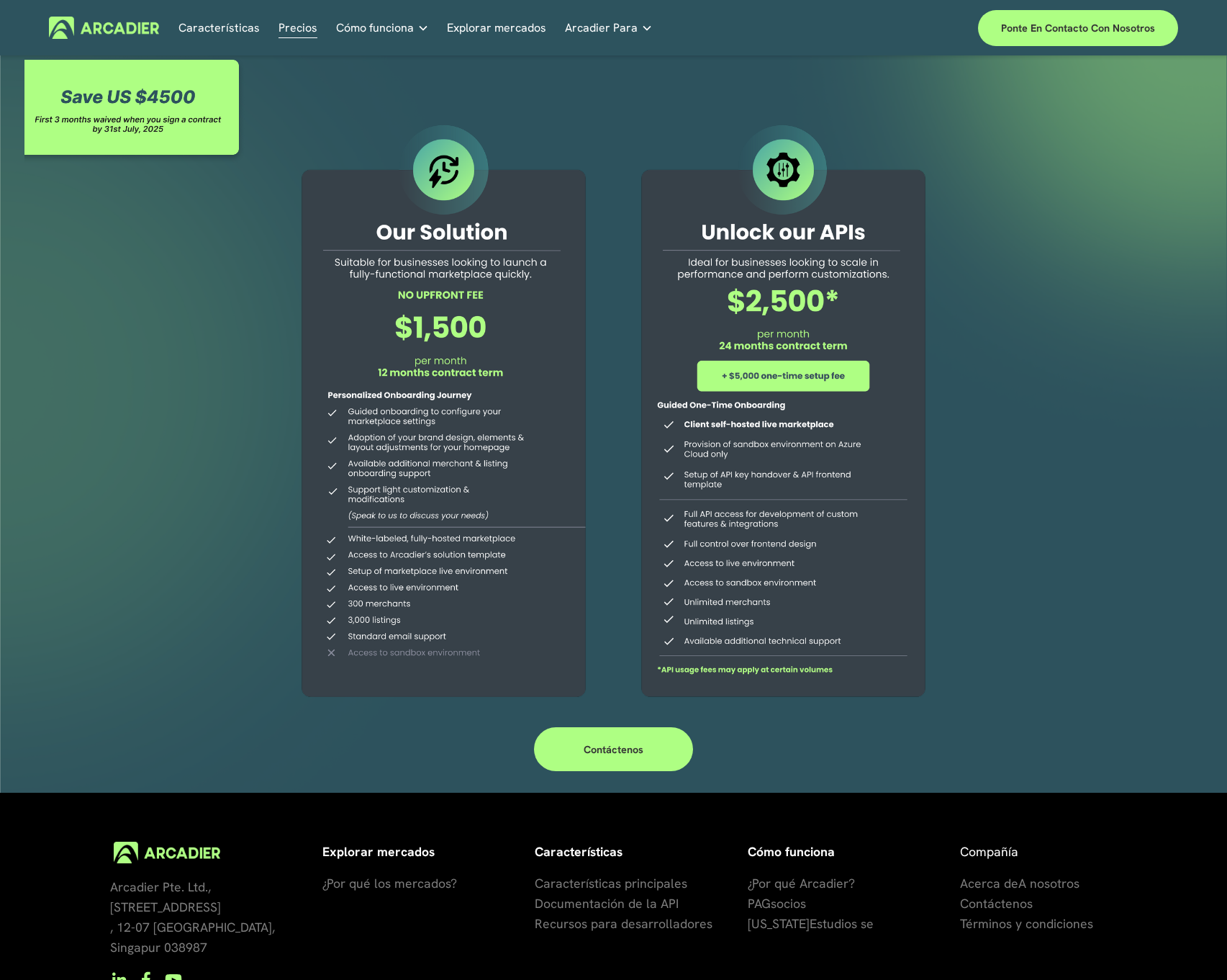
click at [435, 299] on div at bounding box center [444, 412] width 329 height 585
click at [626, 746] on font "Contáctenos" at bounding box center [614, 749] width 59 height 13
